Goal: Check status: Check status

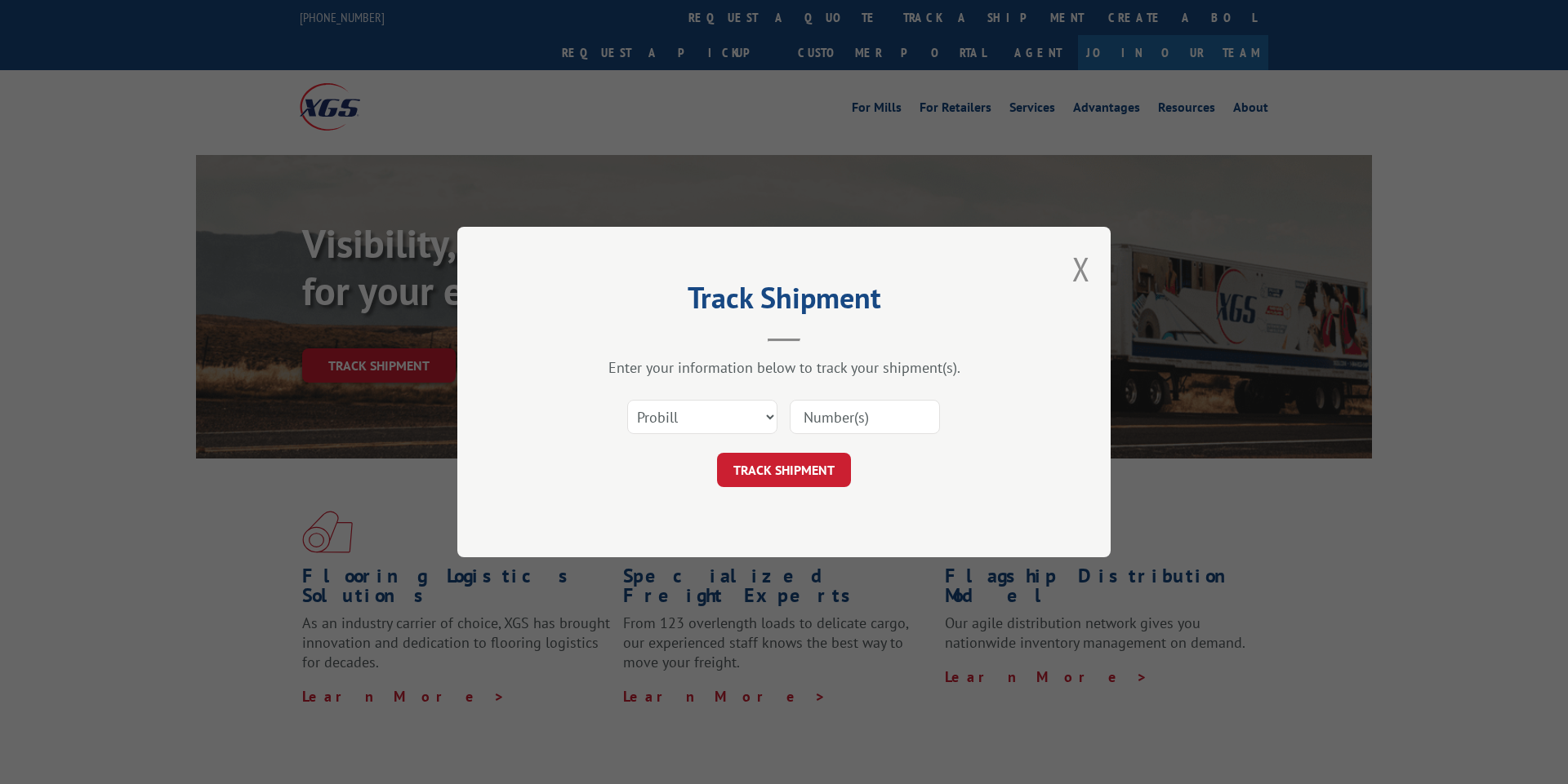
click at [700, 425] on select "Select category... Probill BOL PO" at bounding box center [702, 417] width 151 height 34
click at [627, 400] on select "Select category... Probill BOL PO" at bounding box center [702, 417] width 151 height 34
click at [697, 430] on select "Select category... Probill BOL PO" at bounding box center [702, 417] width 151 height 34
select select "bol"
click at [627, 400] on select "Select category... Probill BOL PO" at bounding box center [702, 417] width 151 height 34
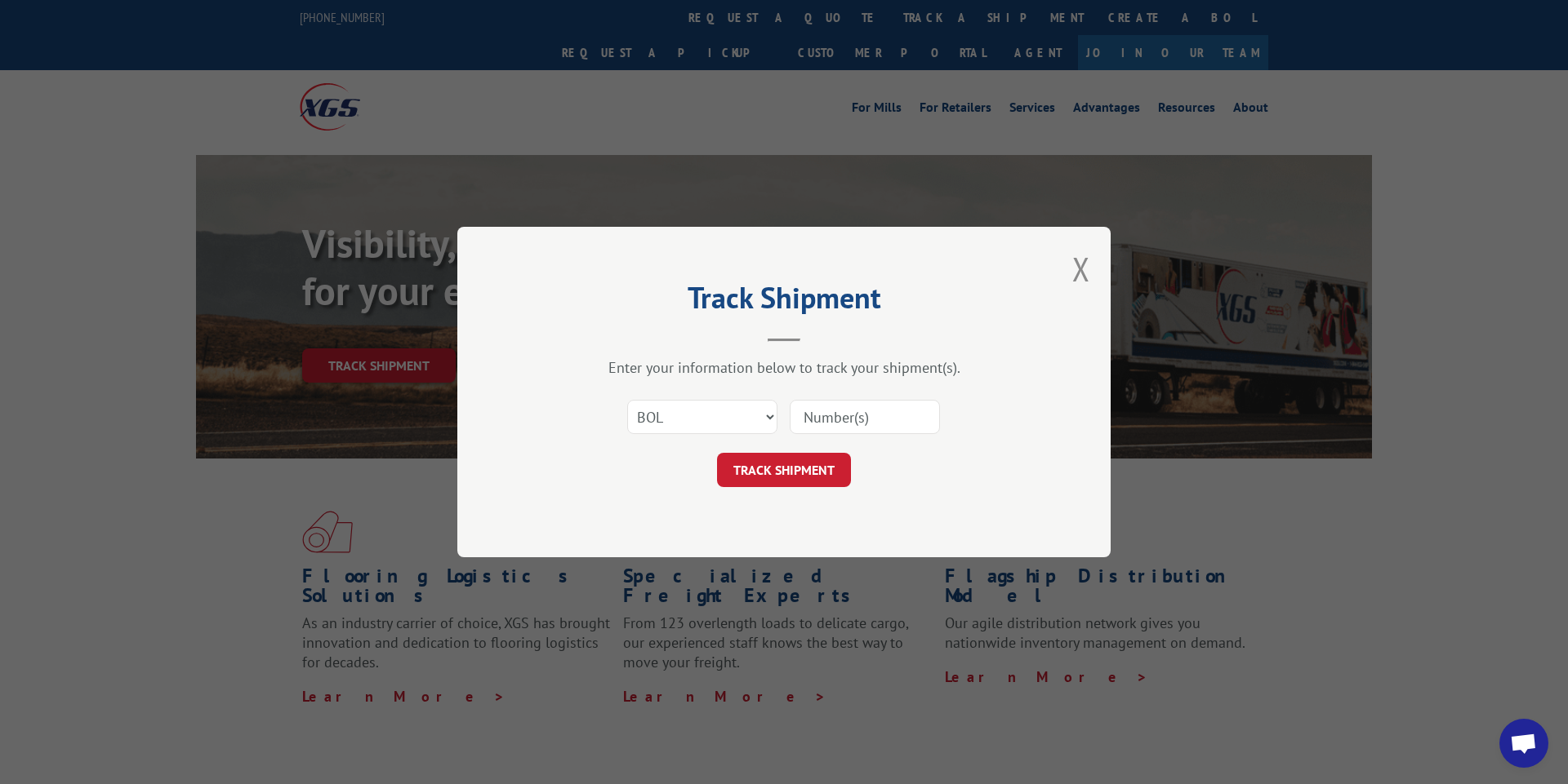
click at [840, 421] on input at bounding box center [864, 417] width 151 height 34
type input "6200037012"
click at [820, 477] on button "TRACK SHIPMENT" at bounding box center [784, 470] width 134 height 34
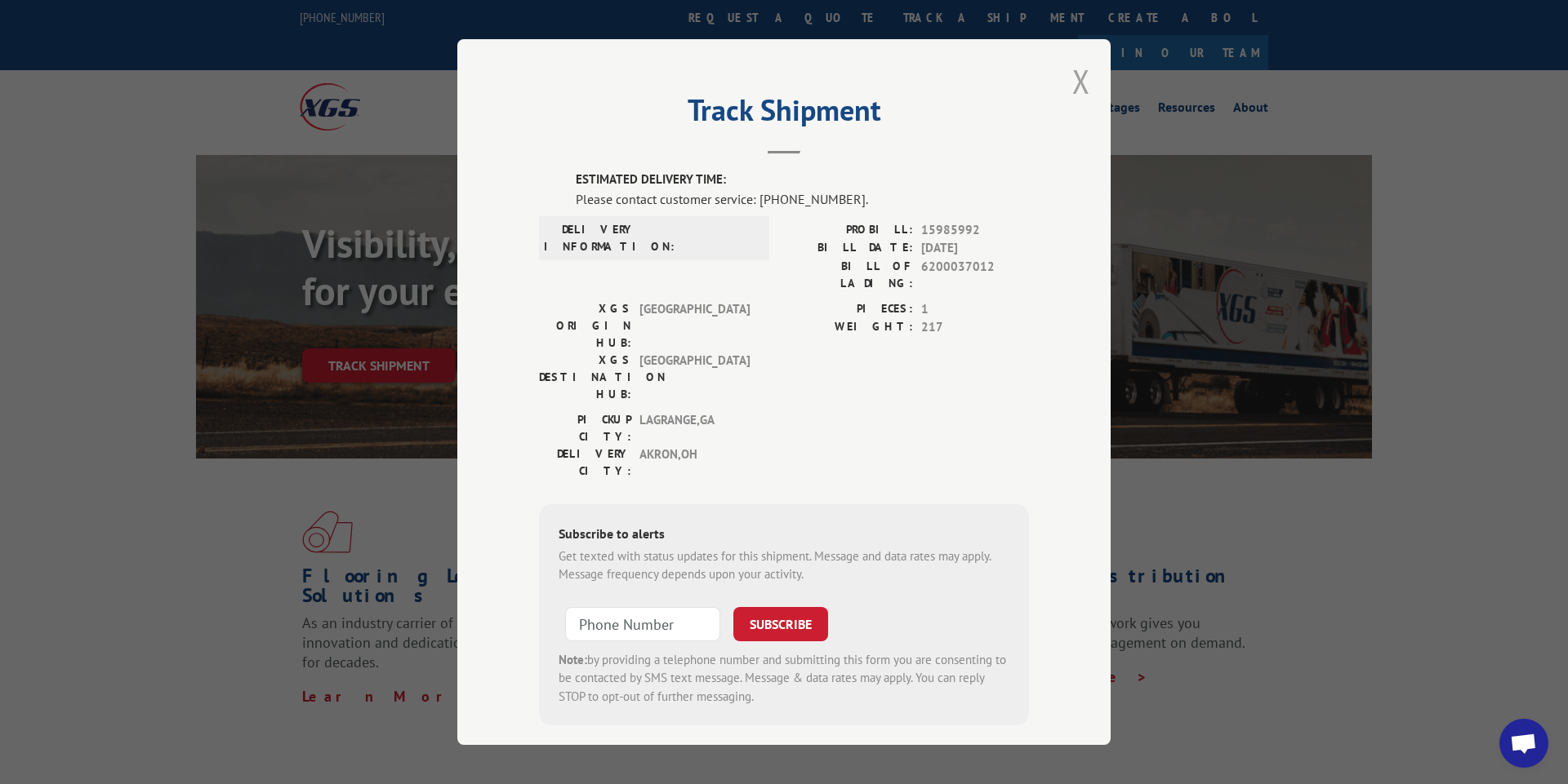
click at [1082, 86] on button "Close modal" at bounding box center [1081, 81] width 18 height 43
